Goal: Transaction & Acquisition: Purchase product/service

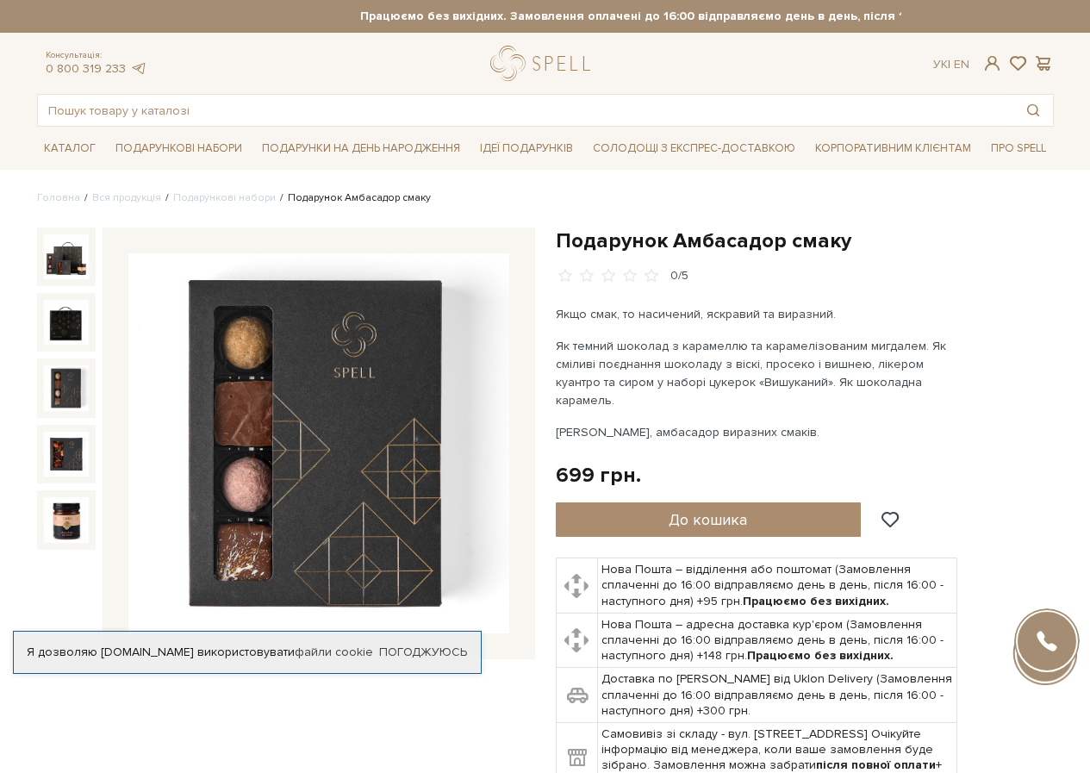
click at [76, 382] on img at bounding box center [66, 387] width 45 height 45
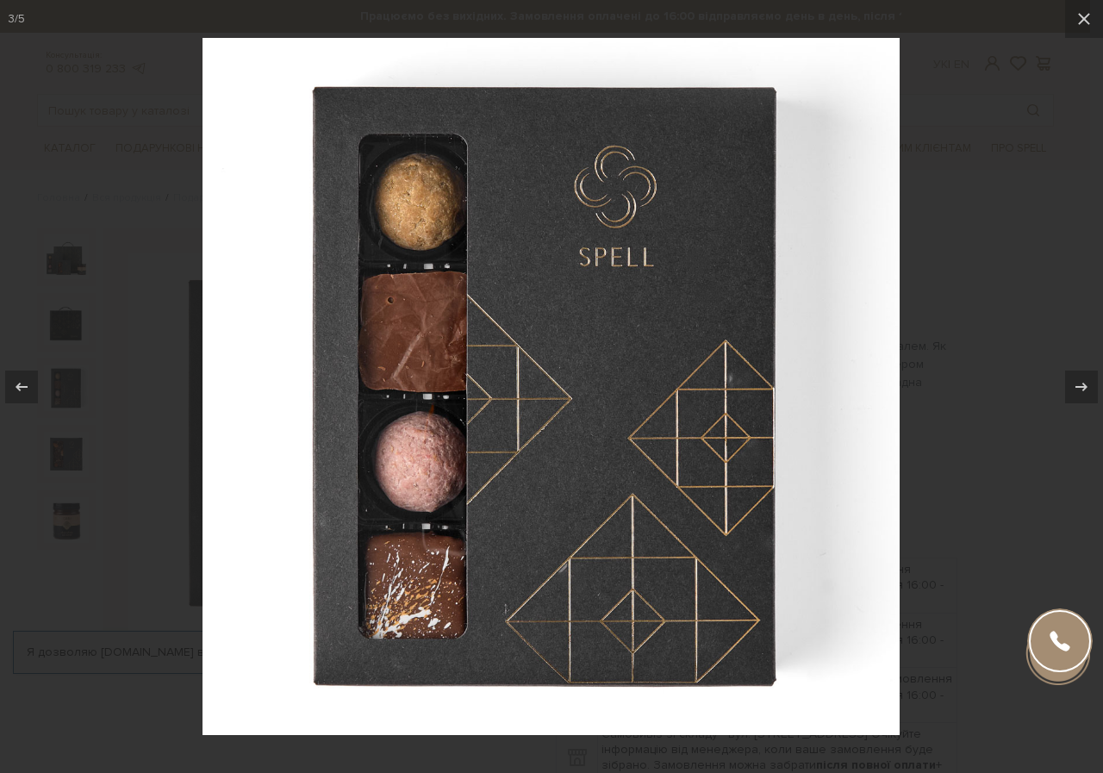
click at [67, 341] on div at bounding box center [551, 386] width 1103 height 773
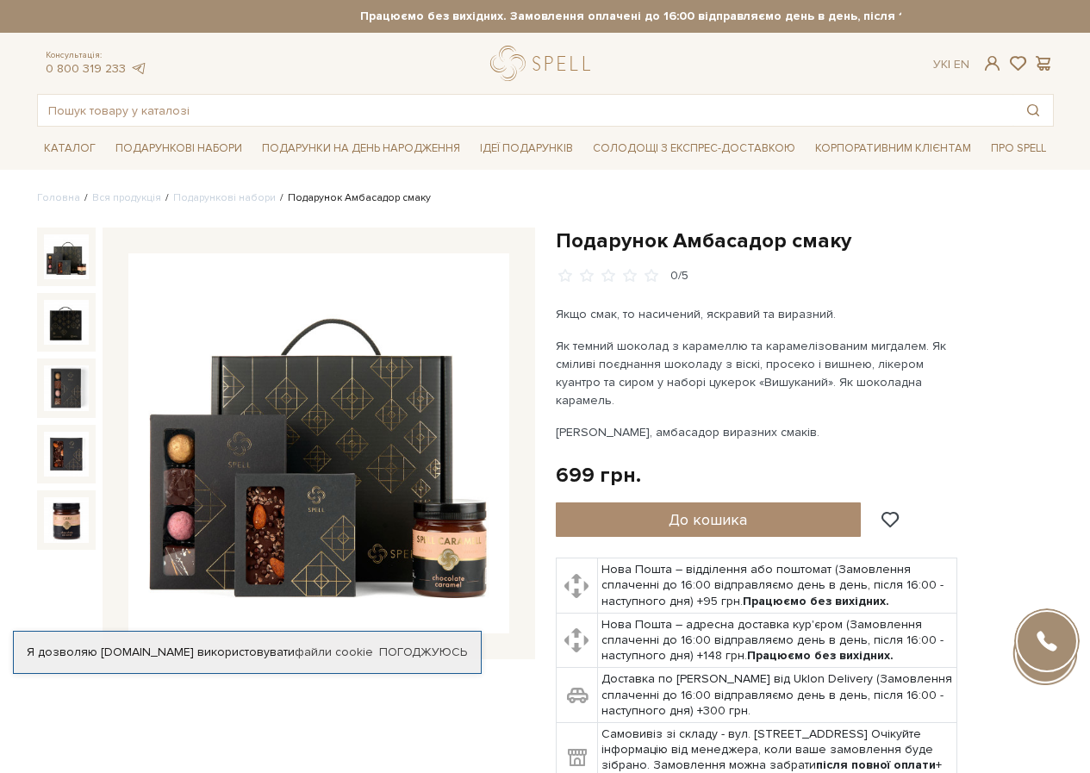
click at [78, 252] on img at bounding box center [66, 256] width 45 height 45
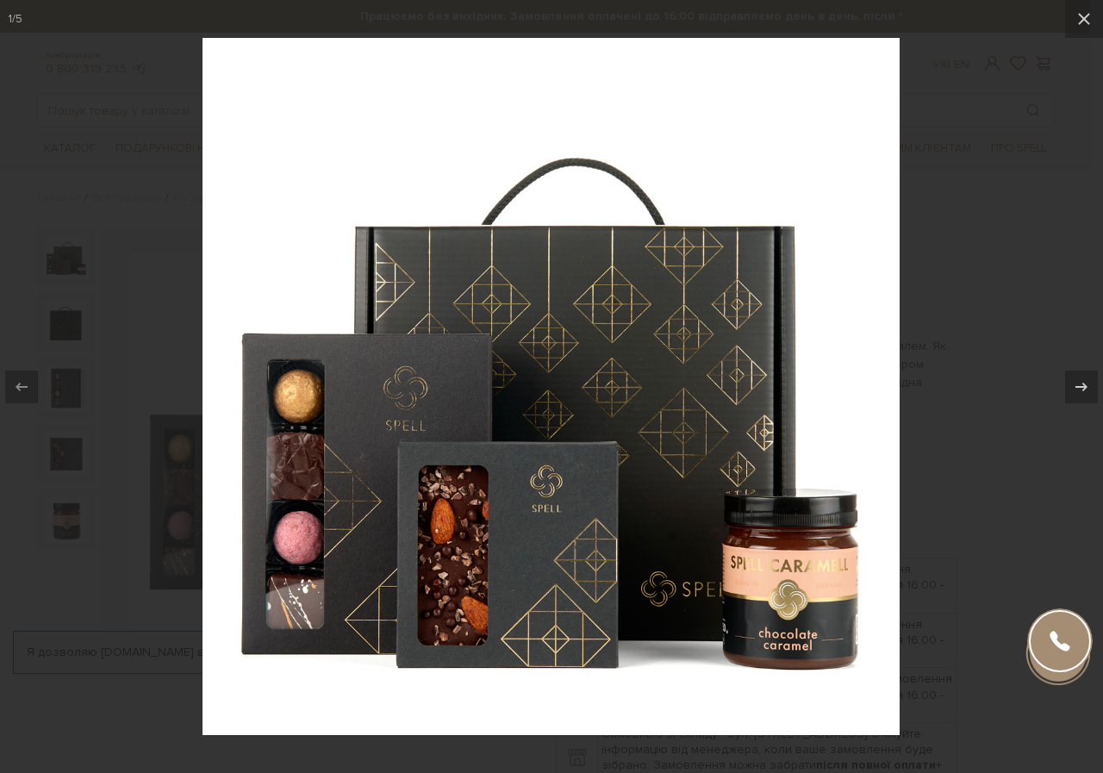
click at [984, 296] on div at bounding box center [551, 386] width 1103 height 773
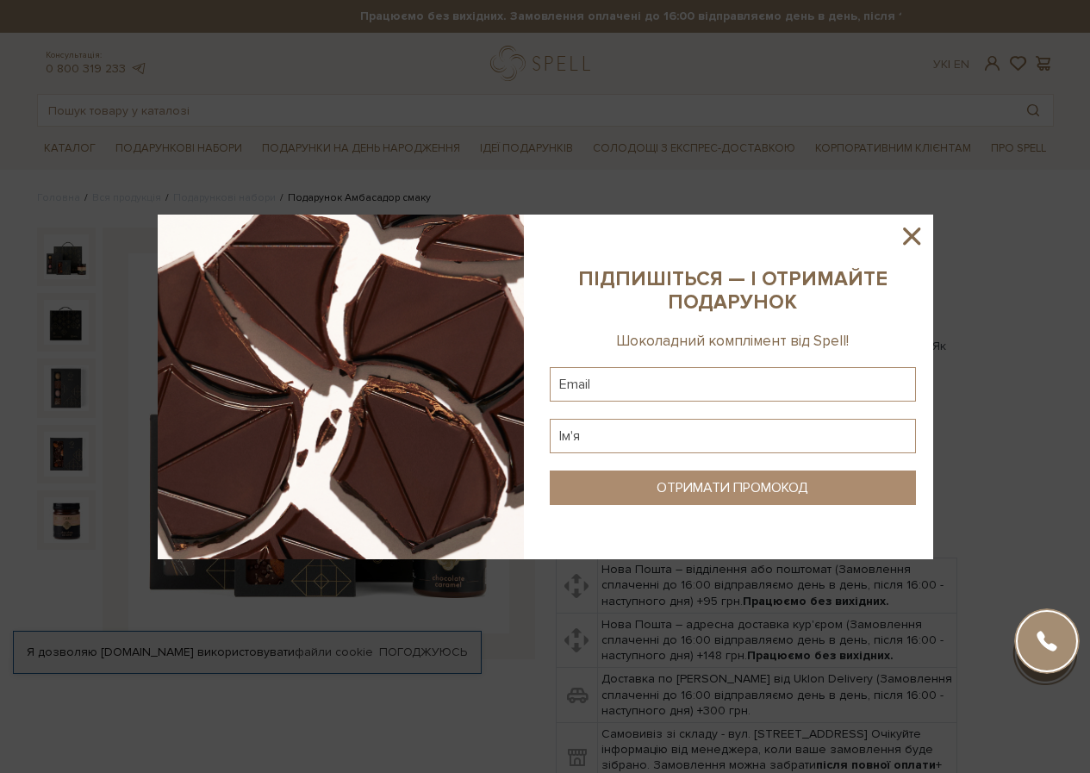
click at [921, 236] on icon at bounding box center [911, 235] width 29 height 29
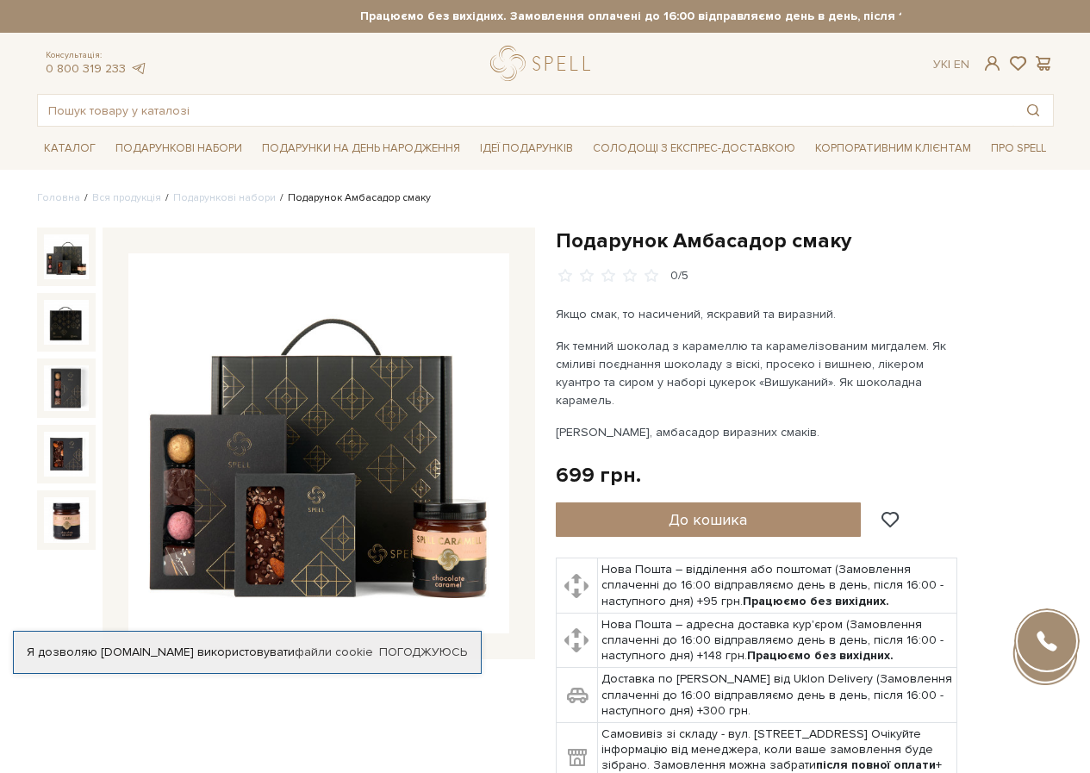
click at [898, 128] on li "Корпоративним клієнтам" at bounding box center [893, 148] width 170 height 43
click at [891, 149] on link "Корпоративним клієнтам" at bounding box center [893, 148] width 170 height 29
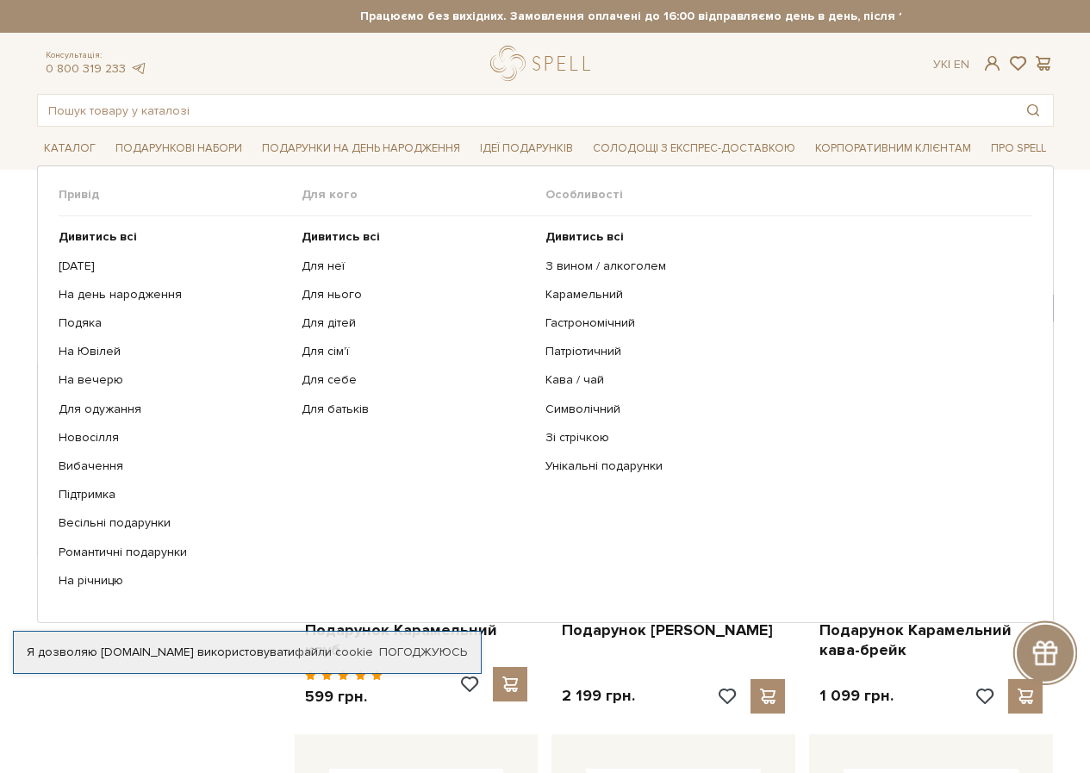
click at [509, 139] on span "Ідеї подарунків" at bounding box center [526, 148] width 107 height 27
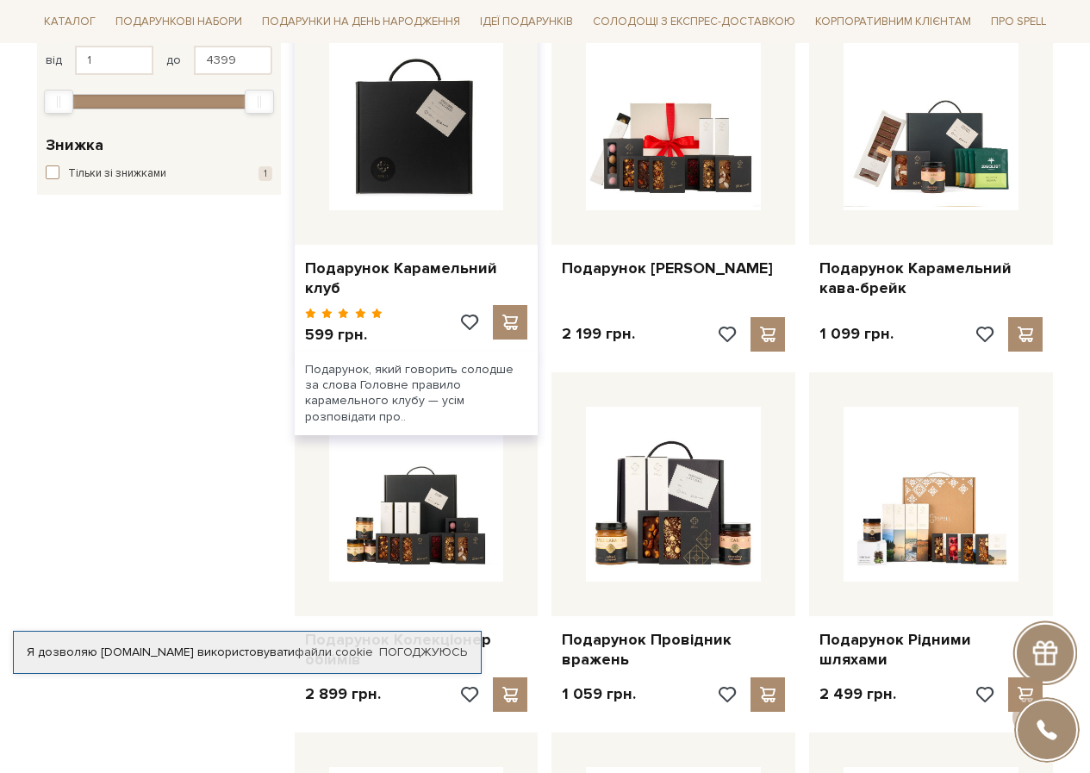
scroll to position [259, 0]
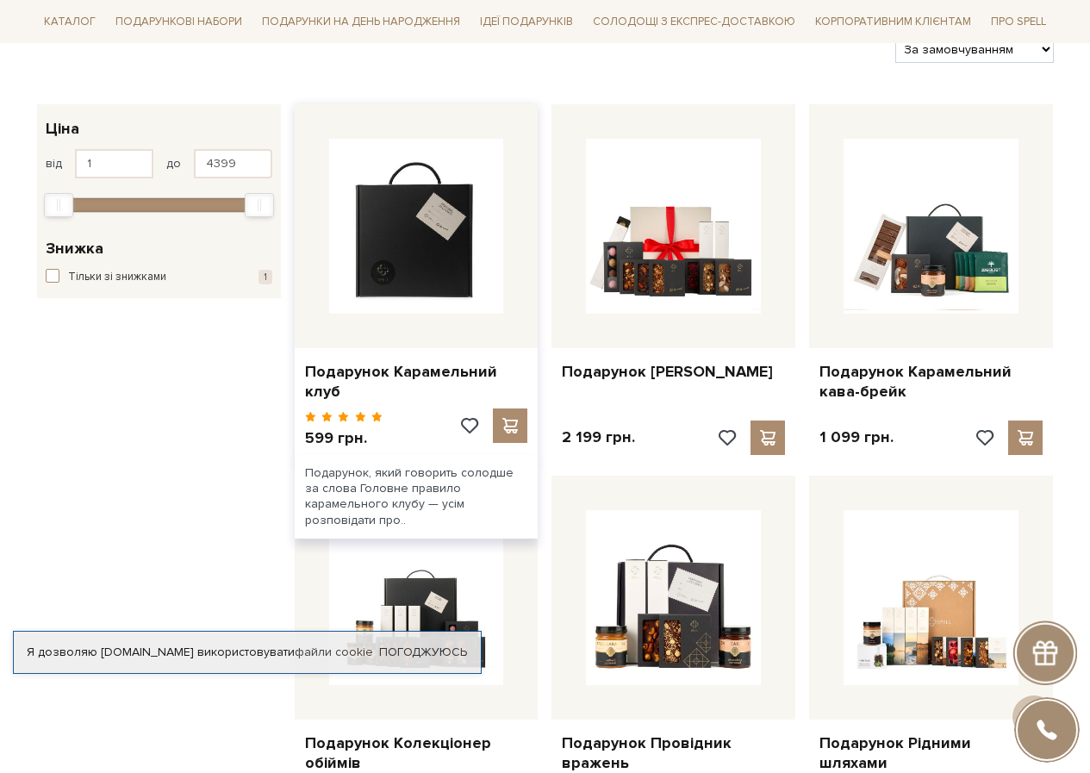
click at [451, 245] on img at bounding box center [416, 226] width 175 height 175
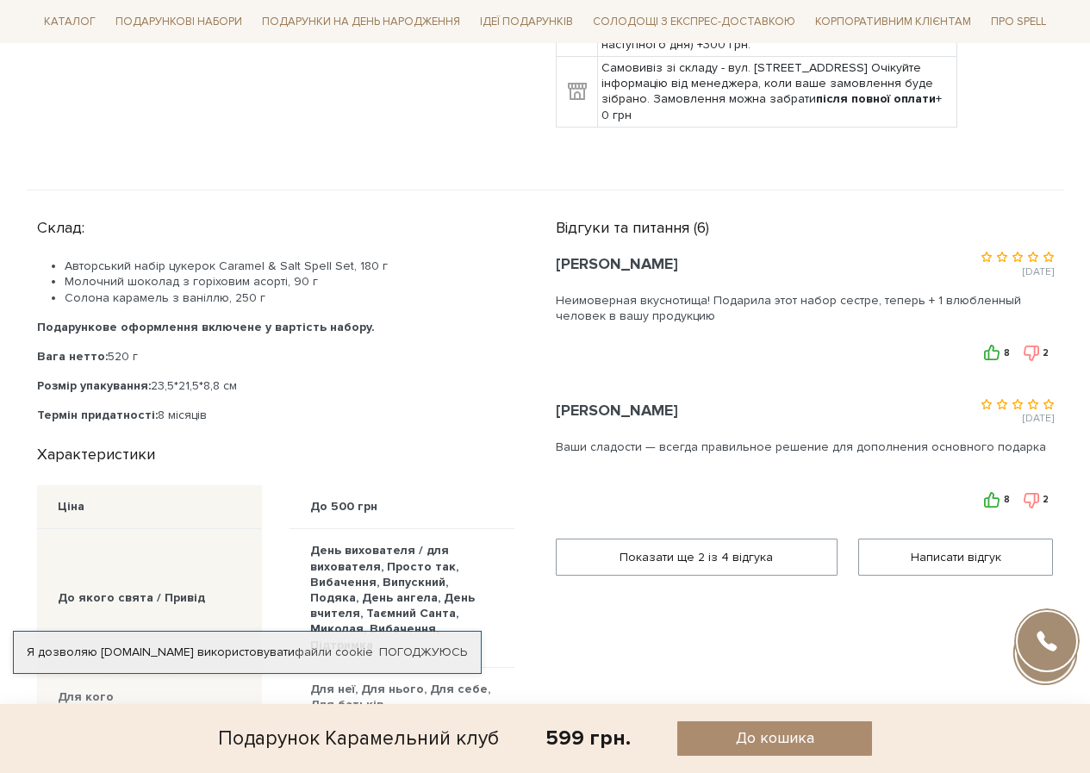
scroll to position [1034, 0]
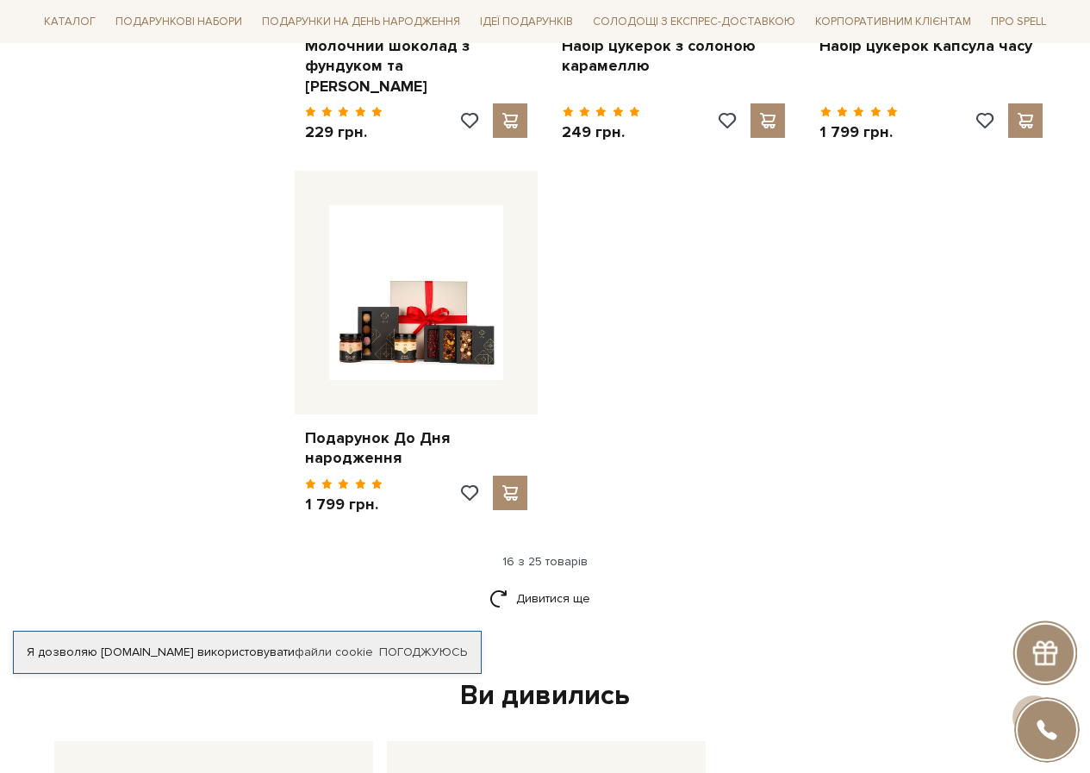
scroll to position [1982, 0]
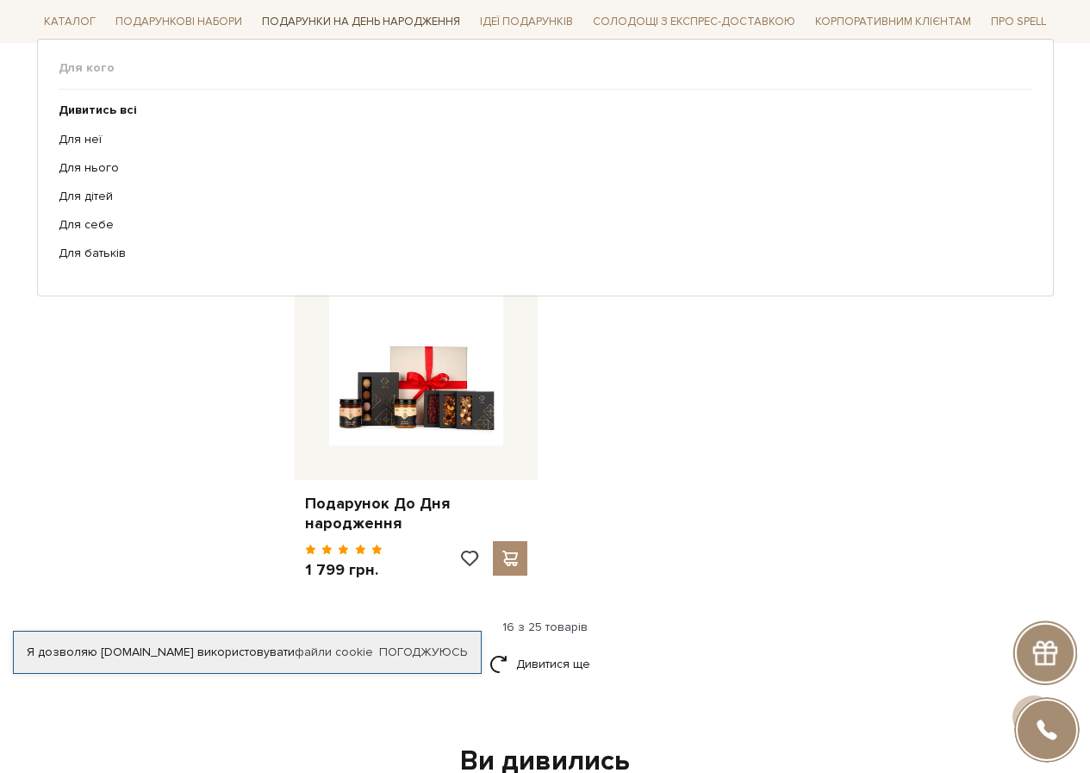
click at [276, 26] on span "Подарунки на День народження" at bounding box center [361, 22] width 212 height 27
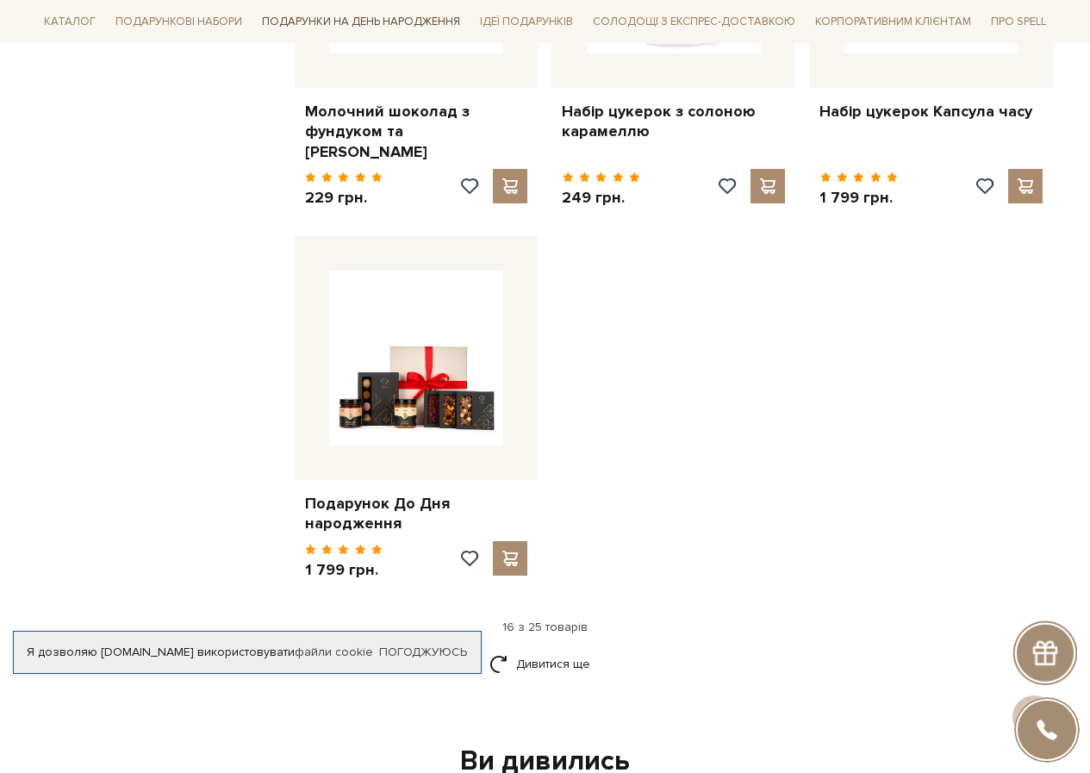
click at [321, 16] on span "Подарунки на День народження" at bounding box center [361, 22] width 212 height 27
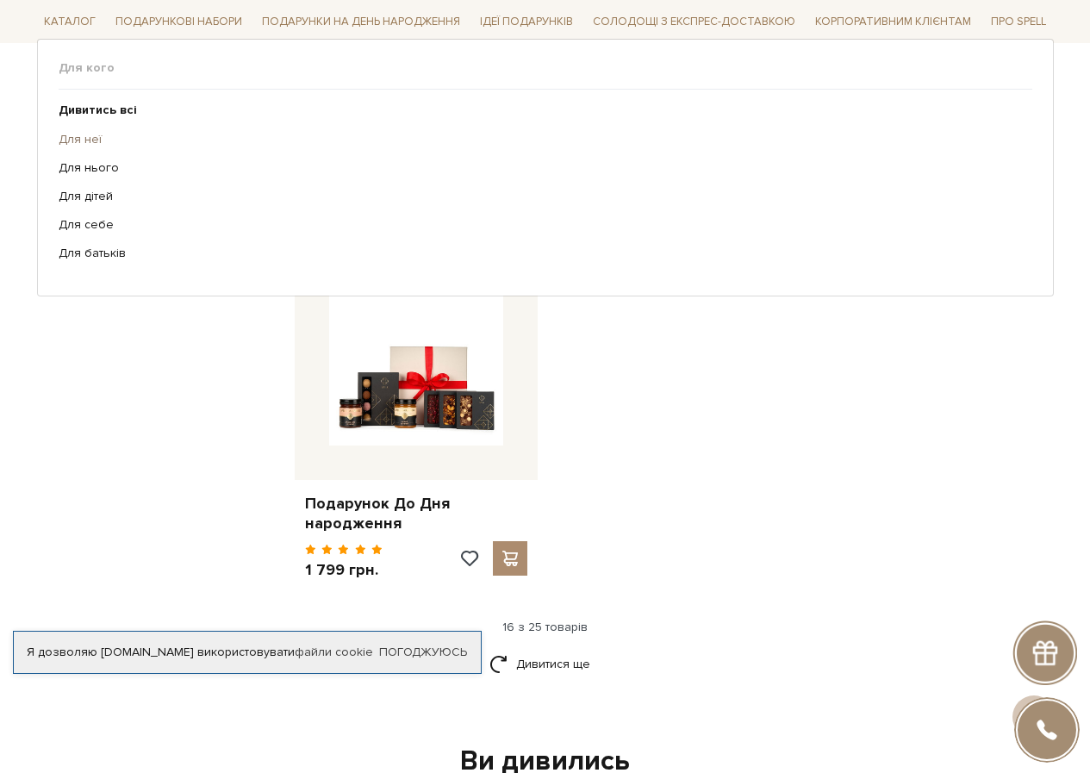
click at [84, 137] on link "Для неї" at bounding box center [539, 139] width 961 height 16
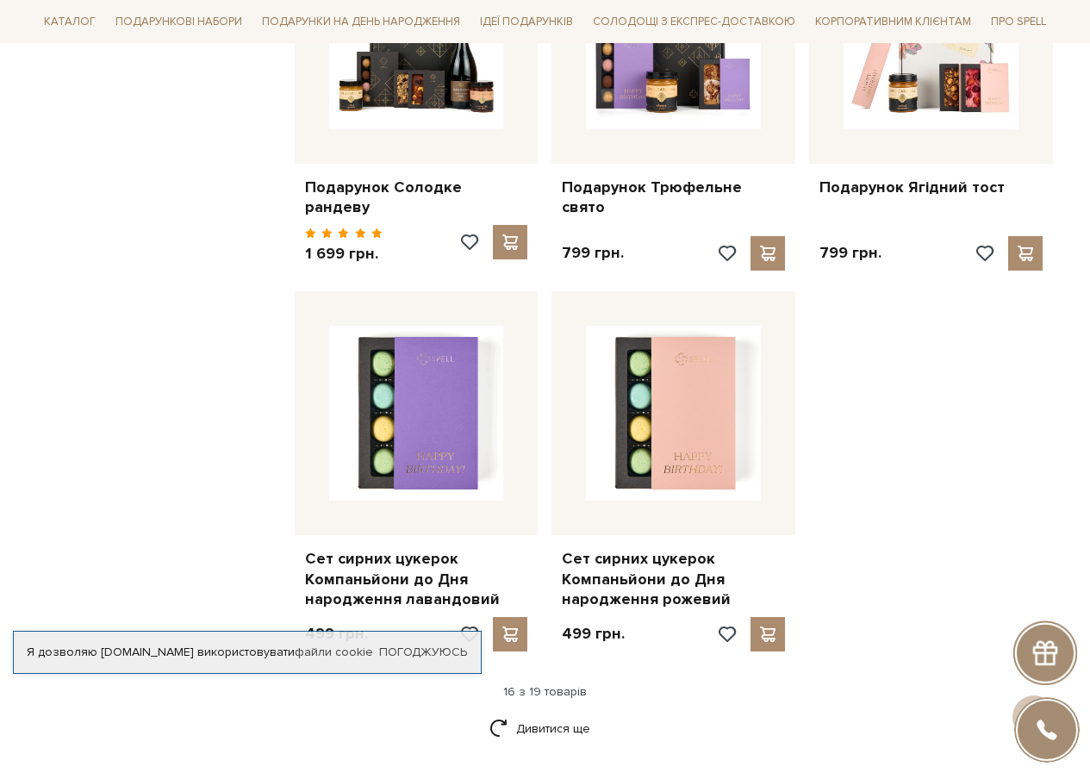
scroll to position [2154, 0]
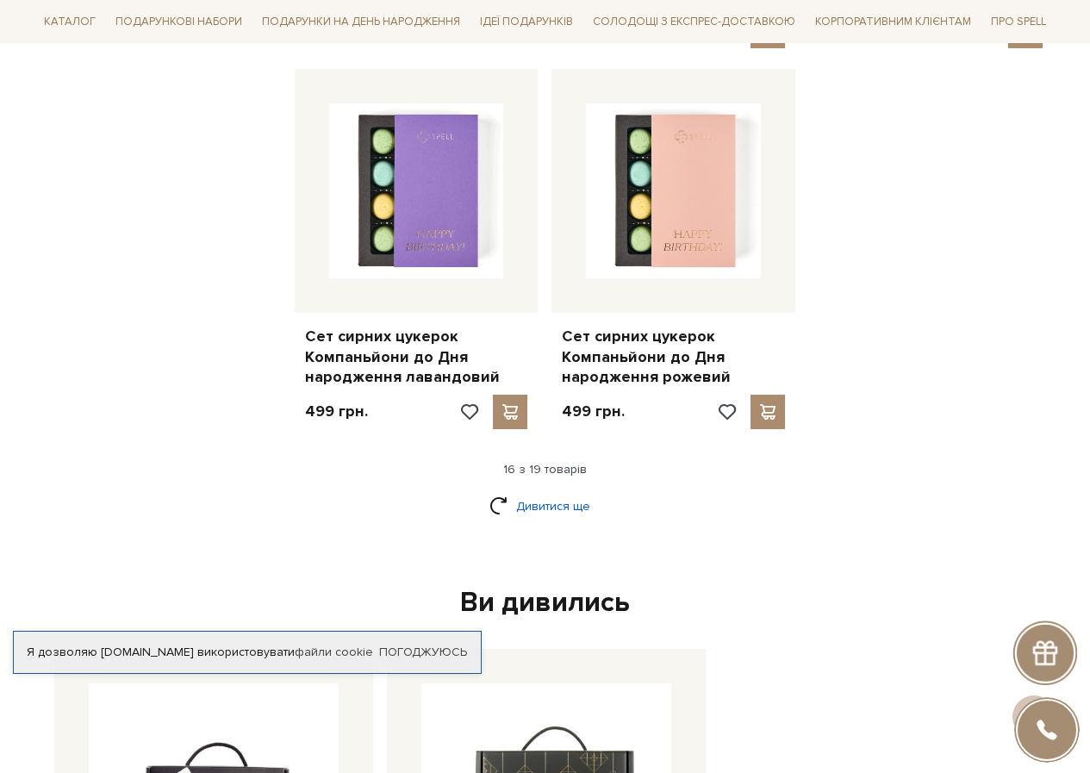
click at [556, 491] on link "Дивитися ще" at bounding box center [545, 506] width 112 height 30
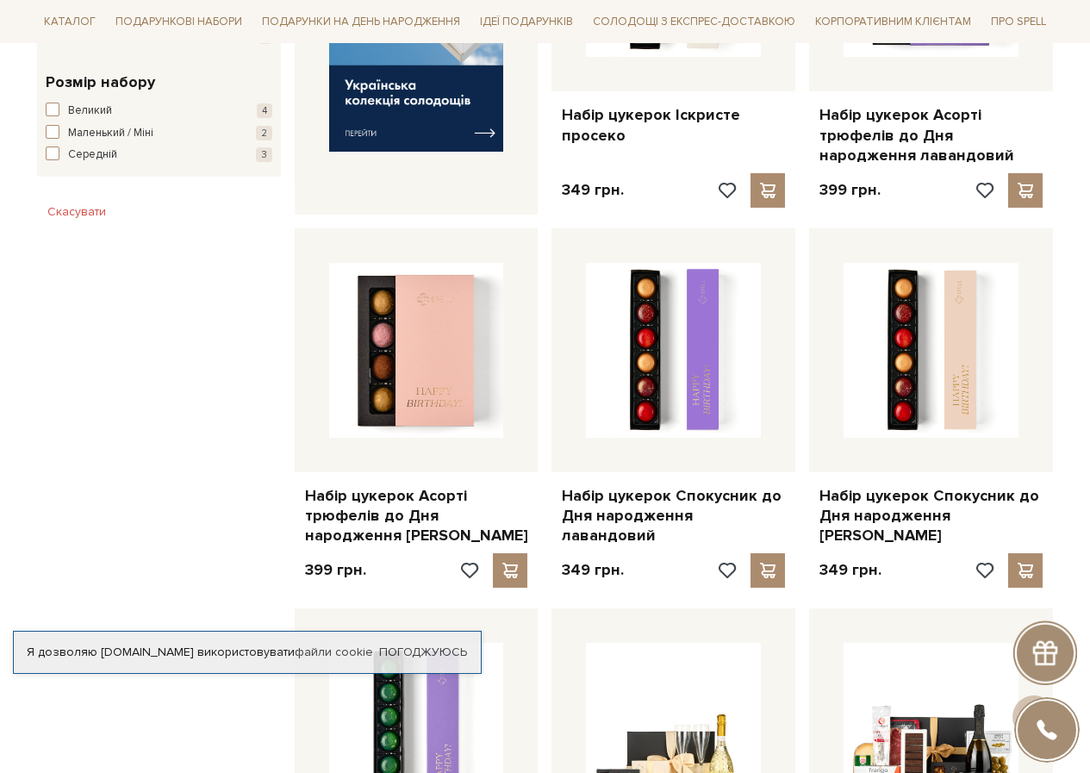
scroll to position [0, 0]
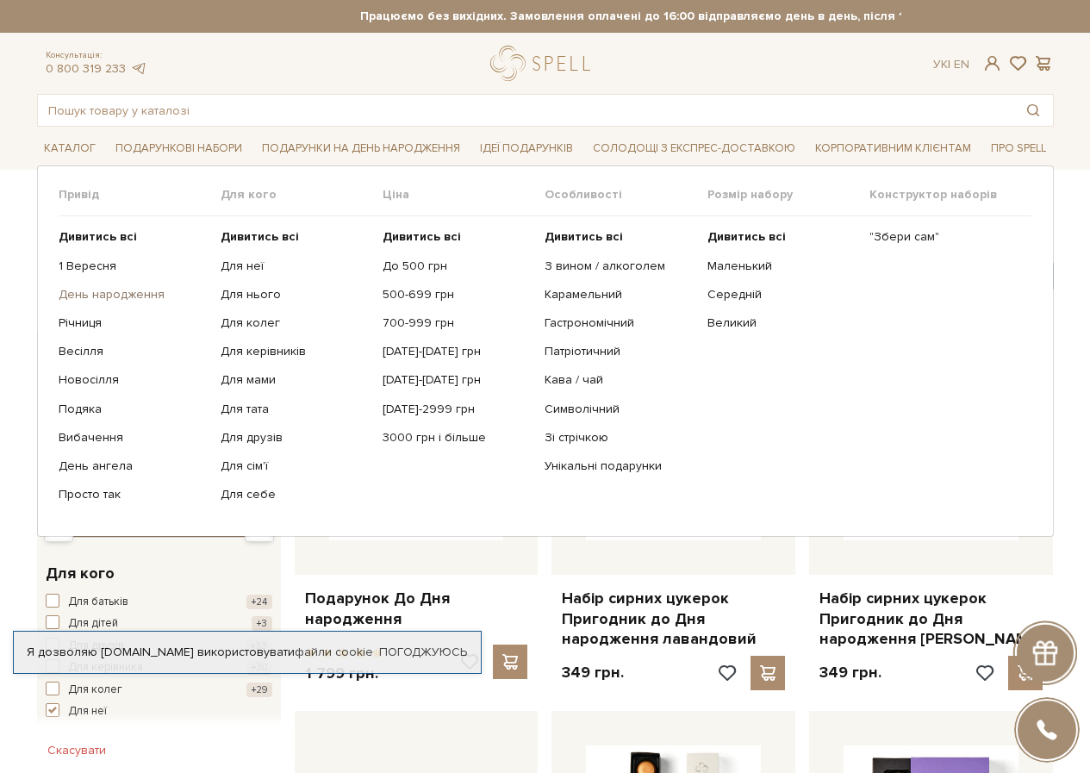
click at [100, 291] on link "День народження" at bounding box center [133, 295] width 149 height 16
